Goal: Task Accomplishment & Management: Complete application form

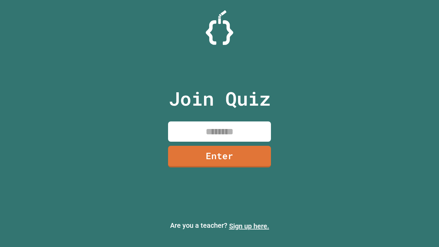
click at [249, 226] on link "Sign up here." at bounding box center [249, 226] width 40 height 8
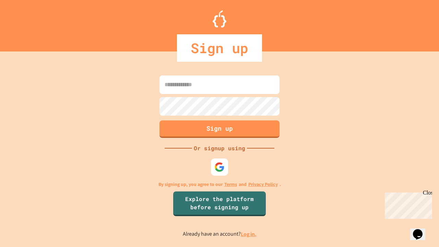
click at [249, 234] on link "Log in." at bounding box center [249, 233] width 16 height 7
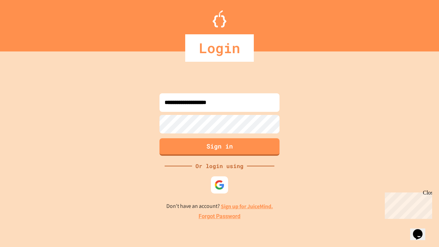
type input "**********"
